Goal: Navigation & Orientation: Go to known website

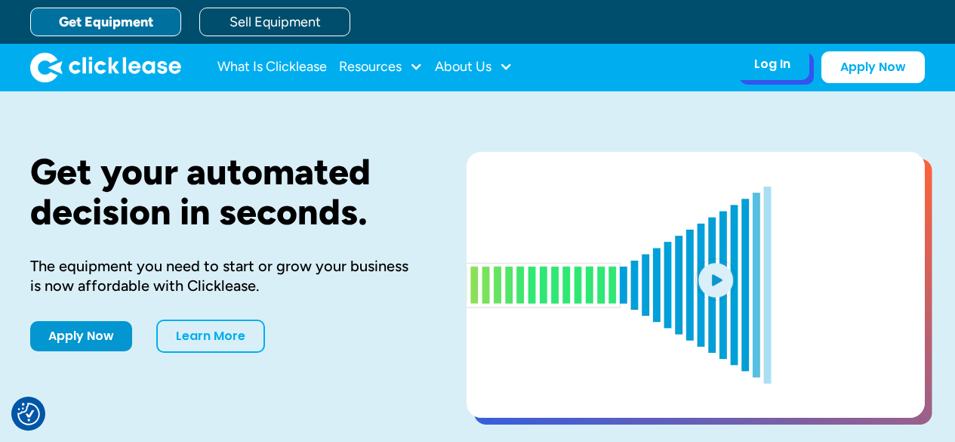
click at [787, 65] on div "Log In" at bounding box center [772, 64] width 36 height 15
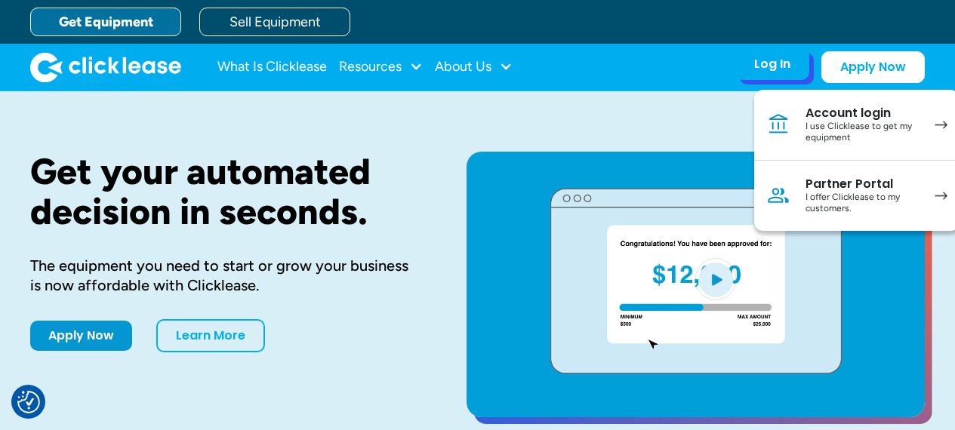
click at [800, 176] on link "Partner Portal I offer Clicklease to my customers." at bounding box center [856, 196] width 205 height 70
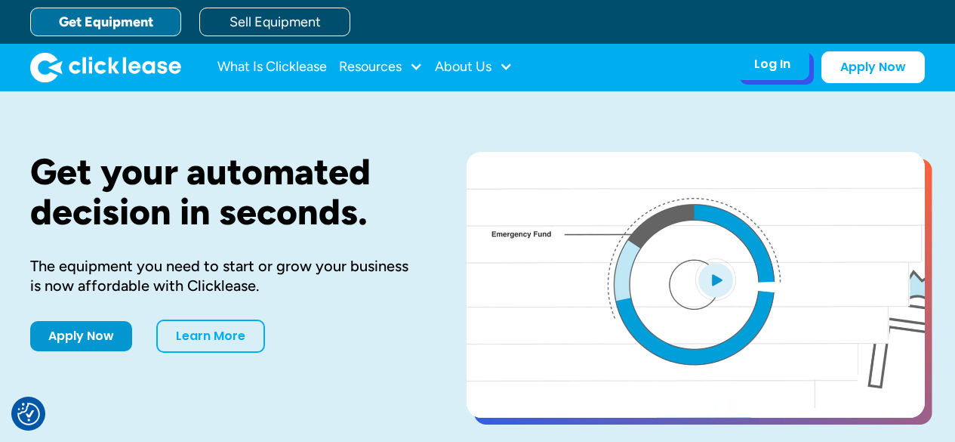
click at [785, 73] on div "Log In Account login I use Clicklease to get my equipment Partner Portal I offe…" at bounding box center [772, 64] width 74 height 32
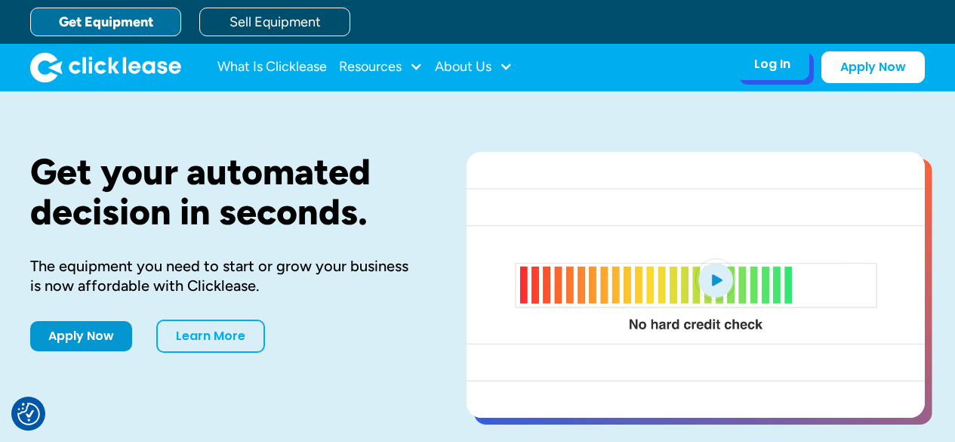
click at [770, 74] on div "Log In Account login I use Clicklease to get my equipment Partner Portal I offe…" at bounding box center [772, 64] width 74 height 32
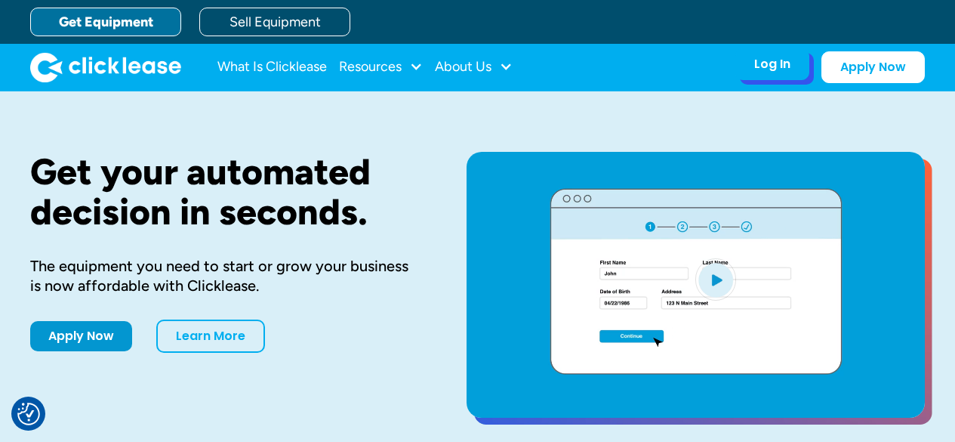
click at [772, 62] on div "Log In" at bounding box center [772, 64] width 36 height 15
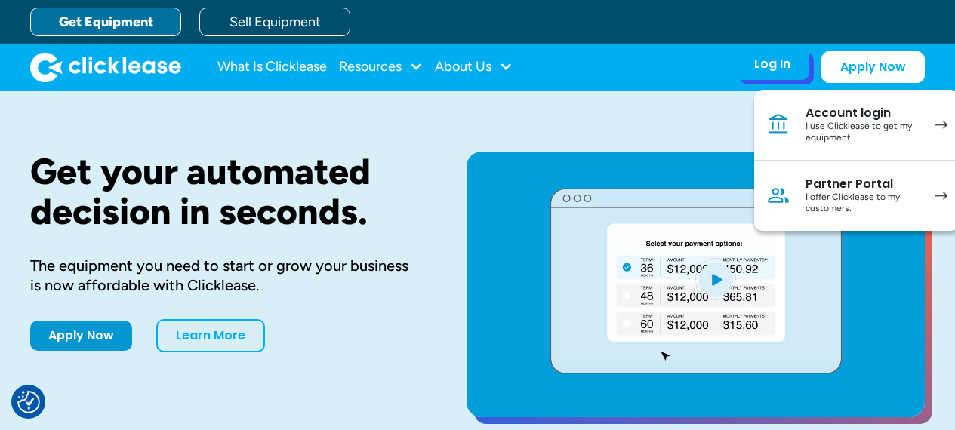
click at [830, 188] on div "Partner Portal" at bounding box center [863, 184] width 114 height 15
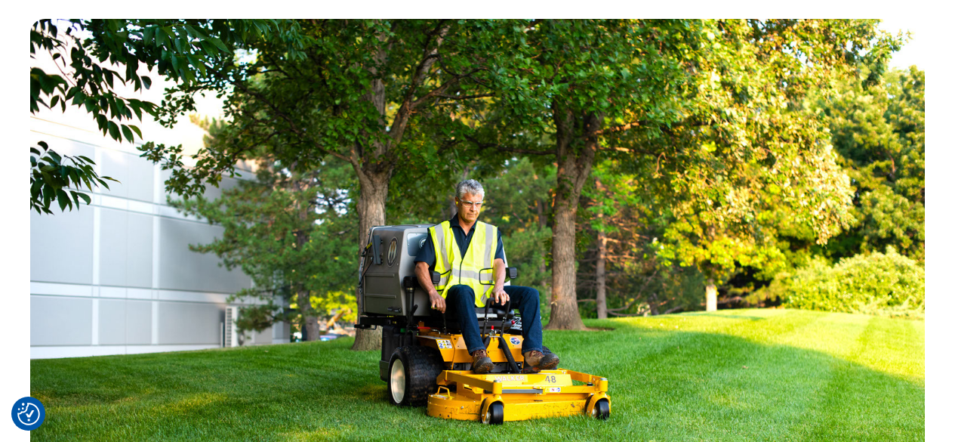
scroll to position [805, 0]
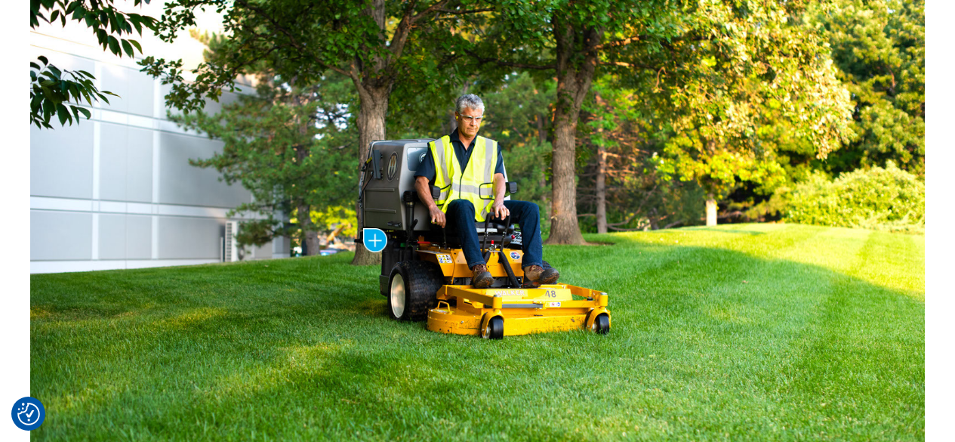
click at [535, 76] on div "Cost of the Trailer: $5,799.00 Monthly Payment: as low as $200 /mo with Clickle…" at bounding box center [477, 232] width 955 height 718
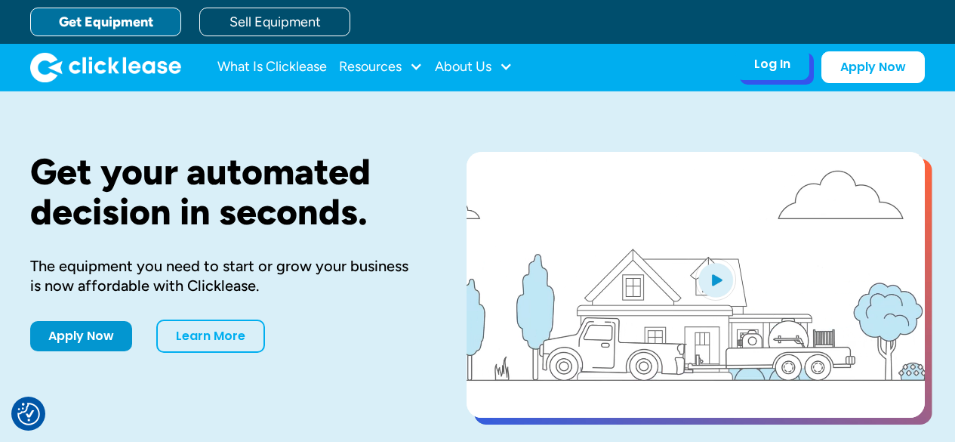
click at [753, 64] on div "Log In Account login I use Clicklease to get my equipment Partner Portal I offe…" at bounding box center [772, 64] width 74 height 32
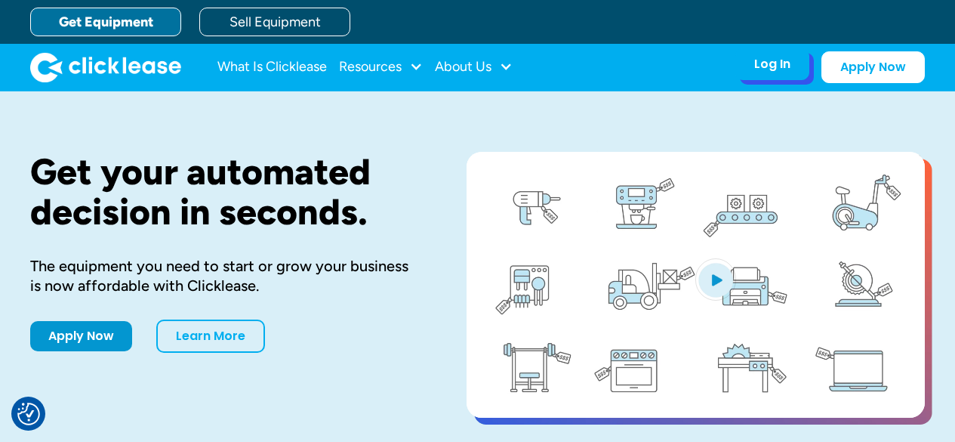
click at [782, 66] on div "Log In" at bounding box center [772, 64] width 36 height 15
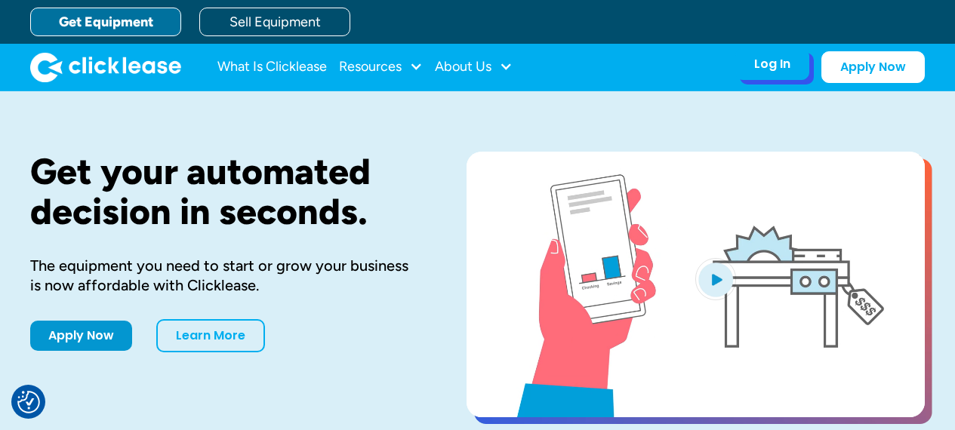
click at [782, 66] on div "Log In" at bounding box center [772, 64] width 36 height 15
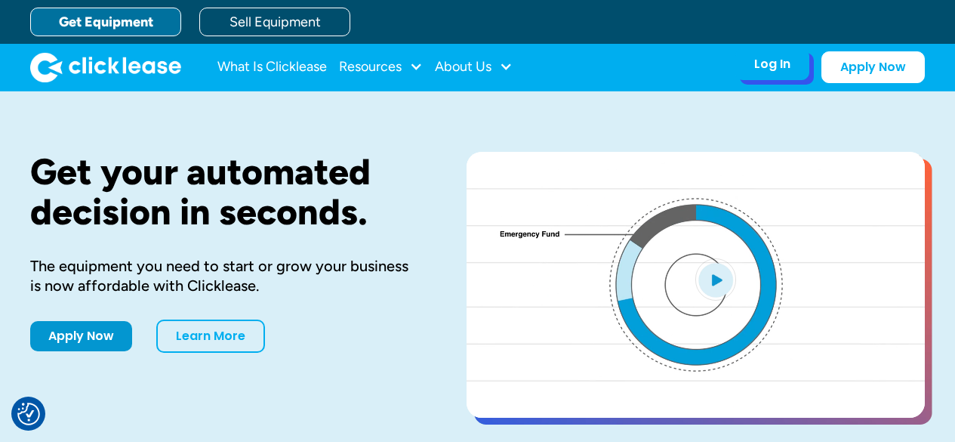
click at [782, 67] on div "Log In" at bounding box center [772, 64] width 36 height 15
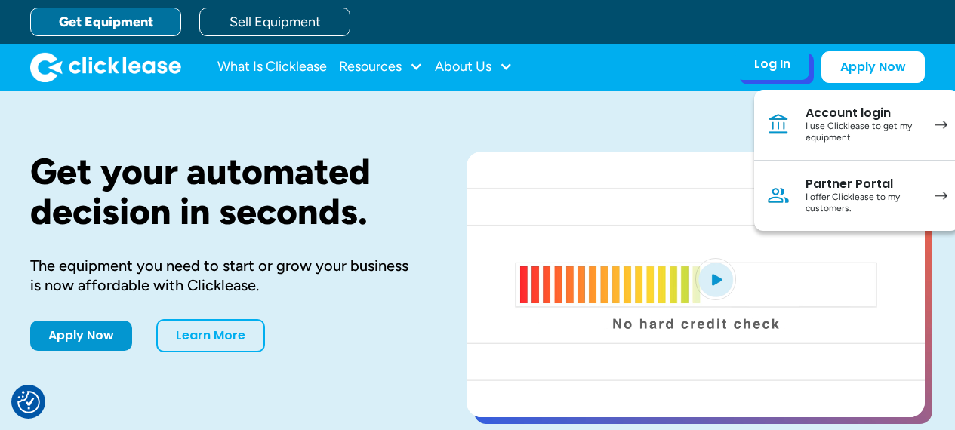
click at [840, 187] on div "Partner Portal" at bounding box center [863, 184] width 114 height 15
